Goal: Information Seeking & Learning: Learn about a topic

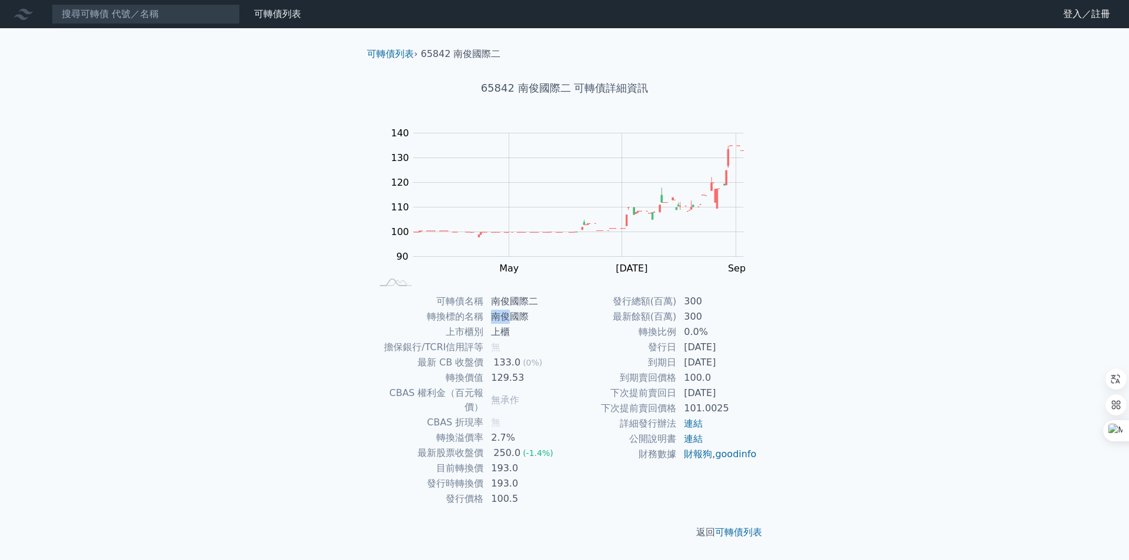
drag, startPoint x: 492, startPoint y: 315, endPoint x: 513, endPoint y: 317, distance: 21.3
click at [513, 317] on td "南俊國際" at bounding box center [524, 316] width 81 height 15
copy td "南俊"
